Goal: Find contact information: Find contact information

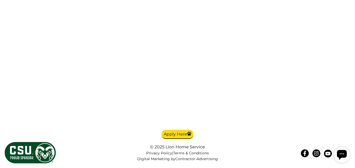
scroll to position [1142, 0]
drag, startPoint x: 215, startPoint y: 61, endPoint x: 142, endPoint y: 103, distance: 83.9
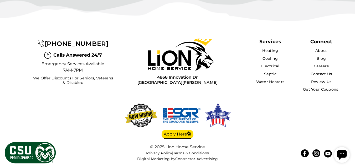
scroll to position [1947, 0]
click at [111, 43] on div "[PHONE_NUMBER]" at bounding box center [73, 44] width 83 height 10
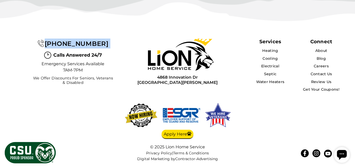
click at [111, 43] on div "[PHONE_NUMBER]" at bounding box center [73, 44] width 83 height 10
copy div "[PHONE_NUMBER]"
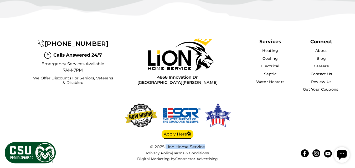
drag, startPoint x: 173, startPoint y: 146, endPoint x: 208, endPoint y: 147, distance: 35.5
click at [208, 147] on div "© 2025 Lion Home Service" at bounding box center [177, 147] width 105 height 5
copy div "Lion Home Service"
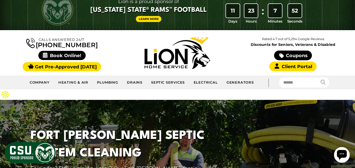
scroll to position [0, 0]
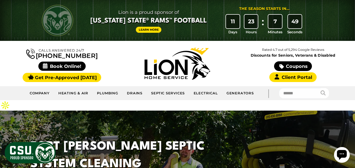
click at [61, 49] on link "[PHONE_NUMBER]" at bounding box center [61, 53] width 71 height 11
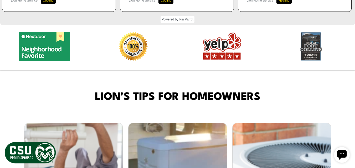
scroll to position [963, 0]
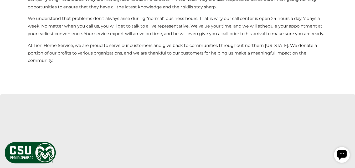
scroll to position [1377, 0]
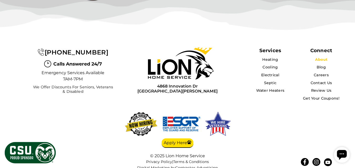
click at [320, 57] on link "About" at bounding box center [321, 59] width 12 height 5
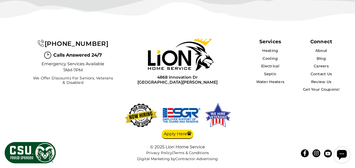
scroll to position [1357, 0]
drag, startPoint x: 154, startPoint y: 97, endPoint x: 200, endPoint y: 103, distance: 46.4
click at [200, 85] on div "4868 Innovation Dr Fort Collins, CO 80525" at bounding box center [177, 79] width 110 height 11
copy div "4868 Innovation Dr Fort Collins, CO 80525"
